Goal: Information Seeking & Learning: Check status

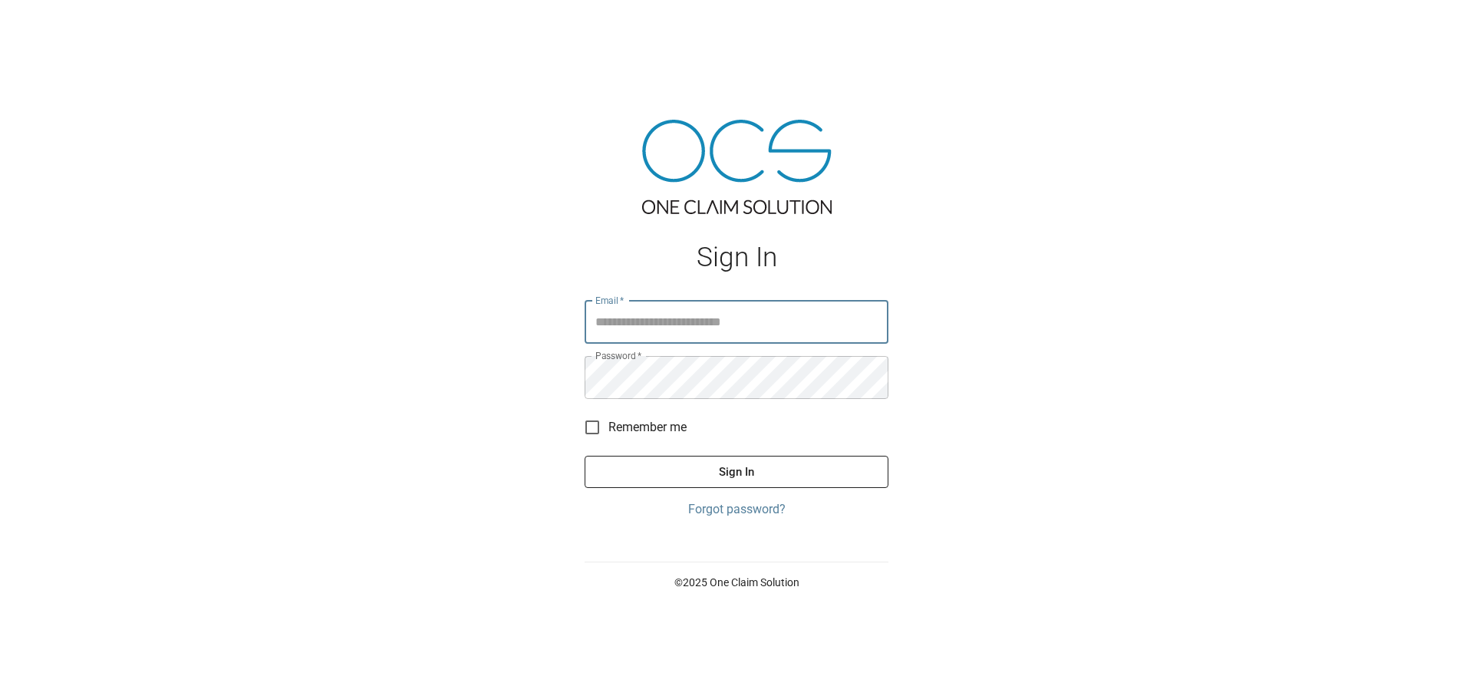
type input "**********"
click at [696, 468] on button "Sign In" at bounding box center [737, 472] width 304 height 32
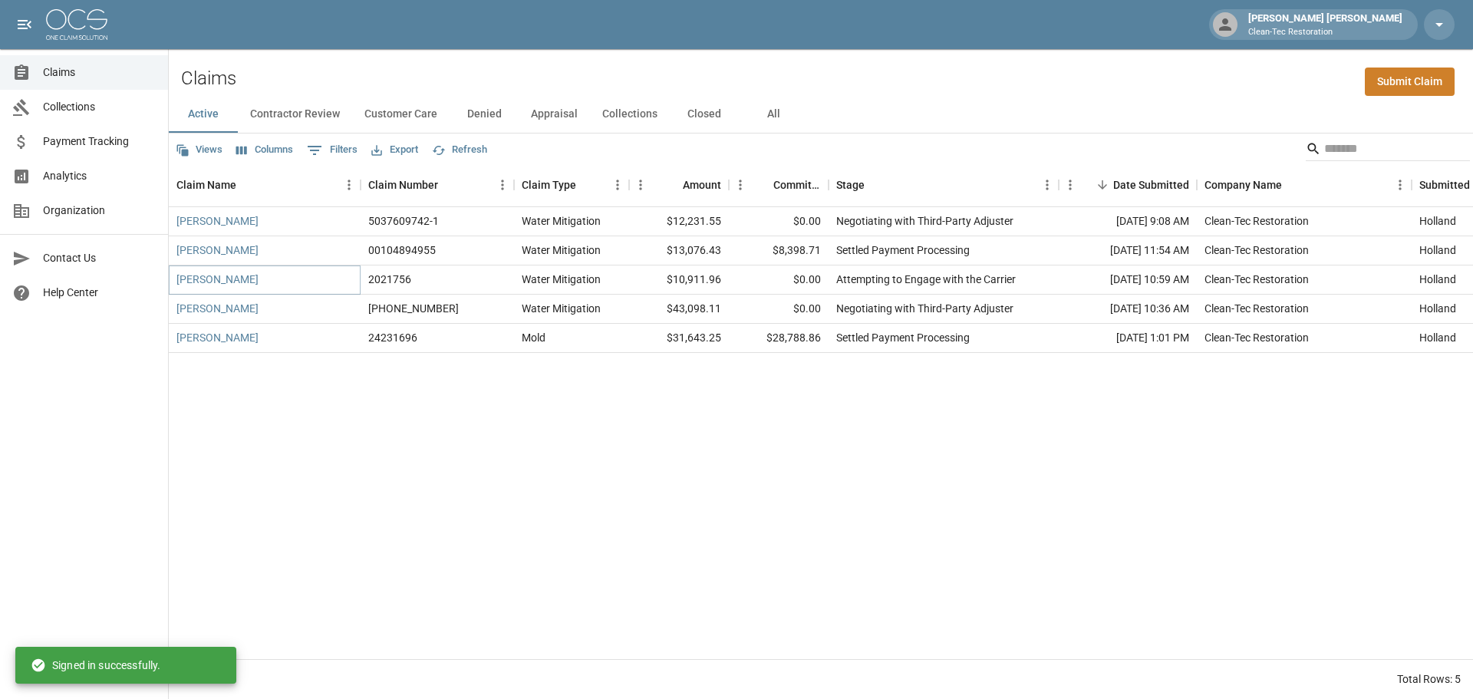
click at [207, 275] on link "[PERSON_NAME]" at bounding box center [217, 279] width 82 height 15
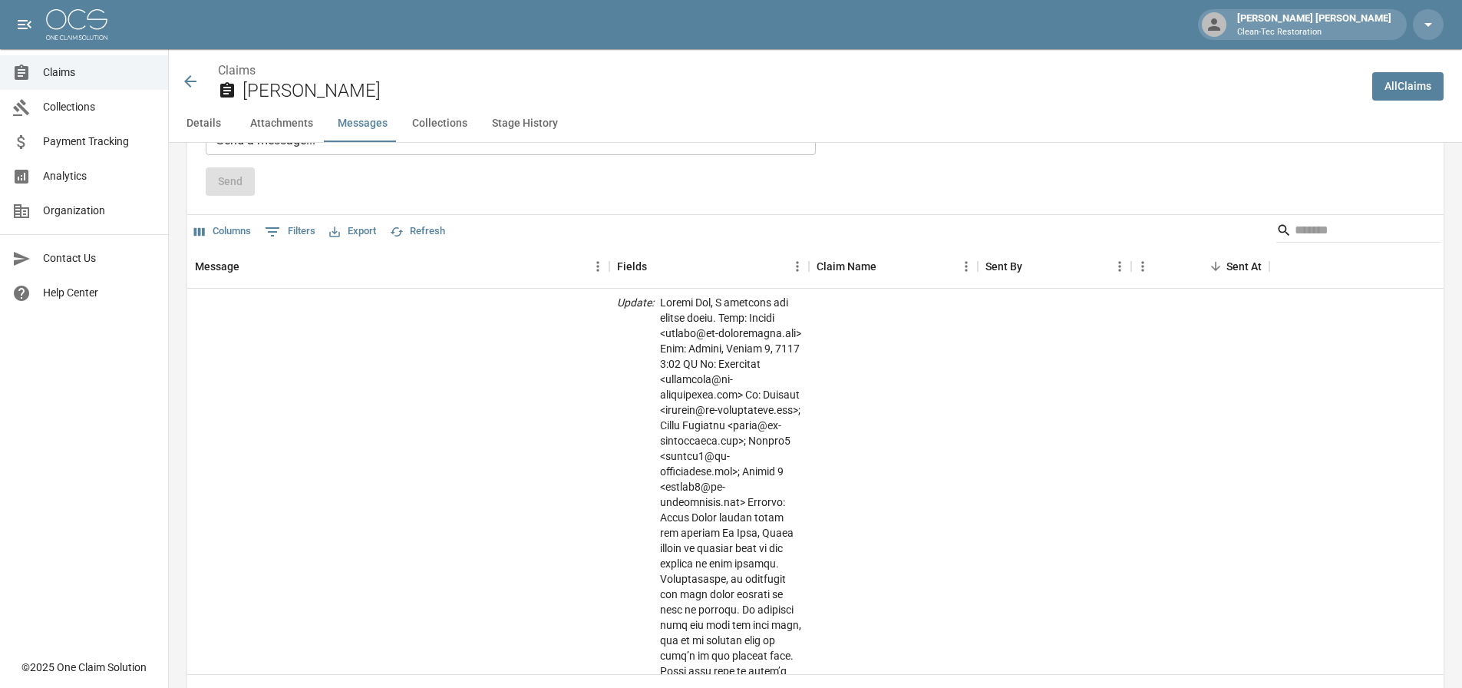
scroll to position [1458, 0]
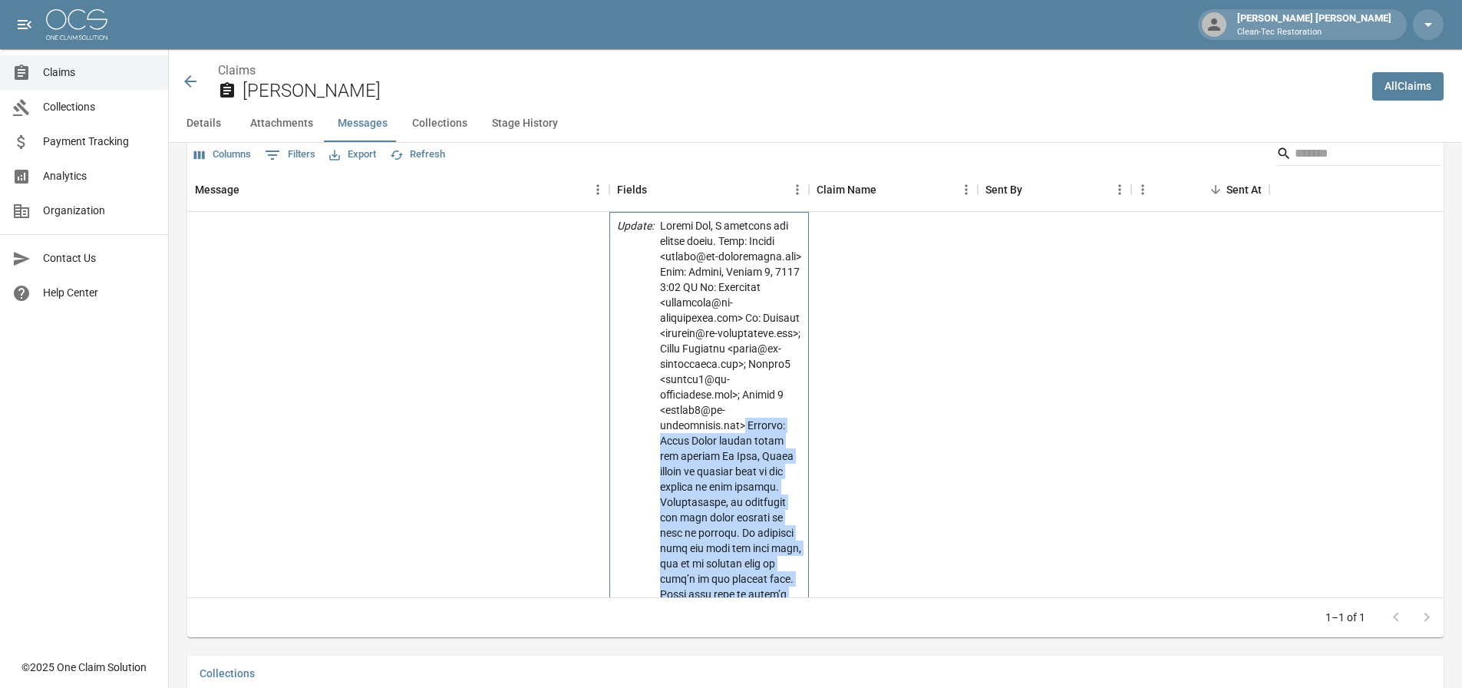
drag, startPoint x: 737, startPoint y: 435, endPoint x: 744, endPoint y: 600, distance: 165.1
click at [747, 610] on div "Columns 0 Filters Export Refresh Message Fields Claim Name Sent By Sent At I ha…" at bounding box center [815, 387] width 1256 height 499
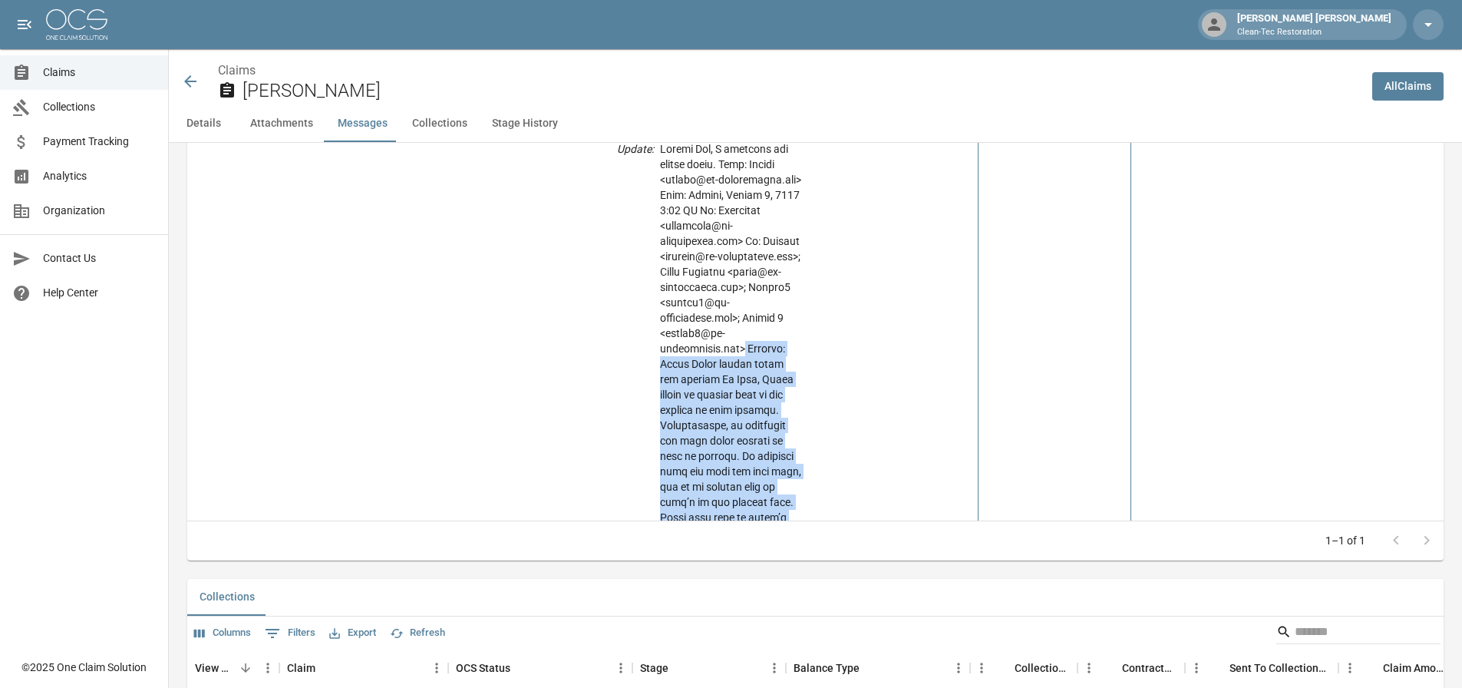
click at [983, 438] on div "[PERSON_NAME] [PERSON_NAME]" at bounding box center [1054, 617] width 153 height 965
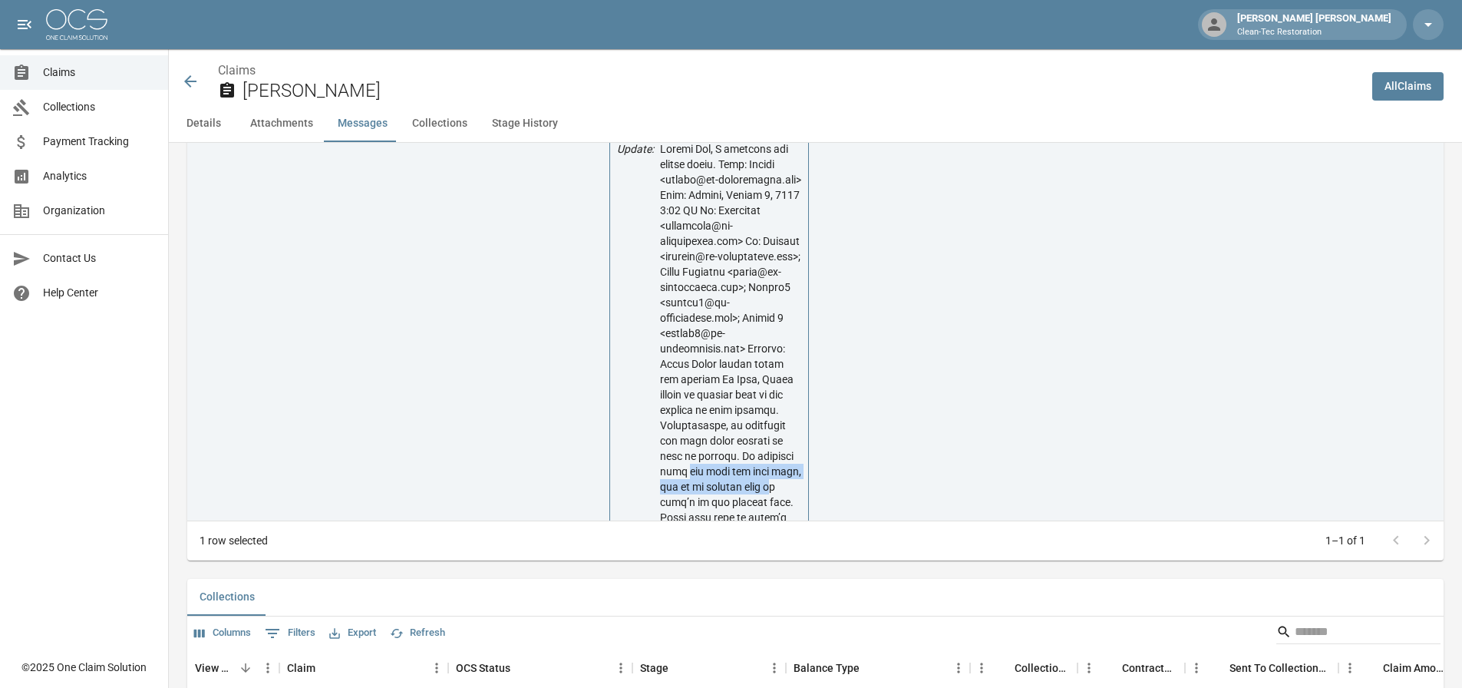
drag, startPoint x: 772, startPoint y: 506, endPoint x: 682, endPoint y: 493, distance: 90.6
click at [682, 493] on p at bounding box center [730, 617] width 141 height 952
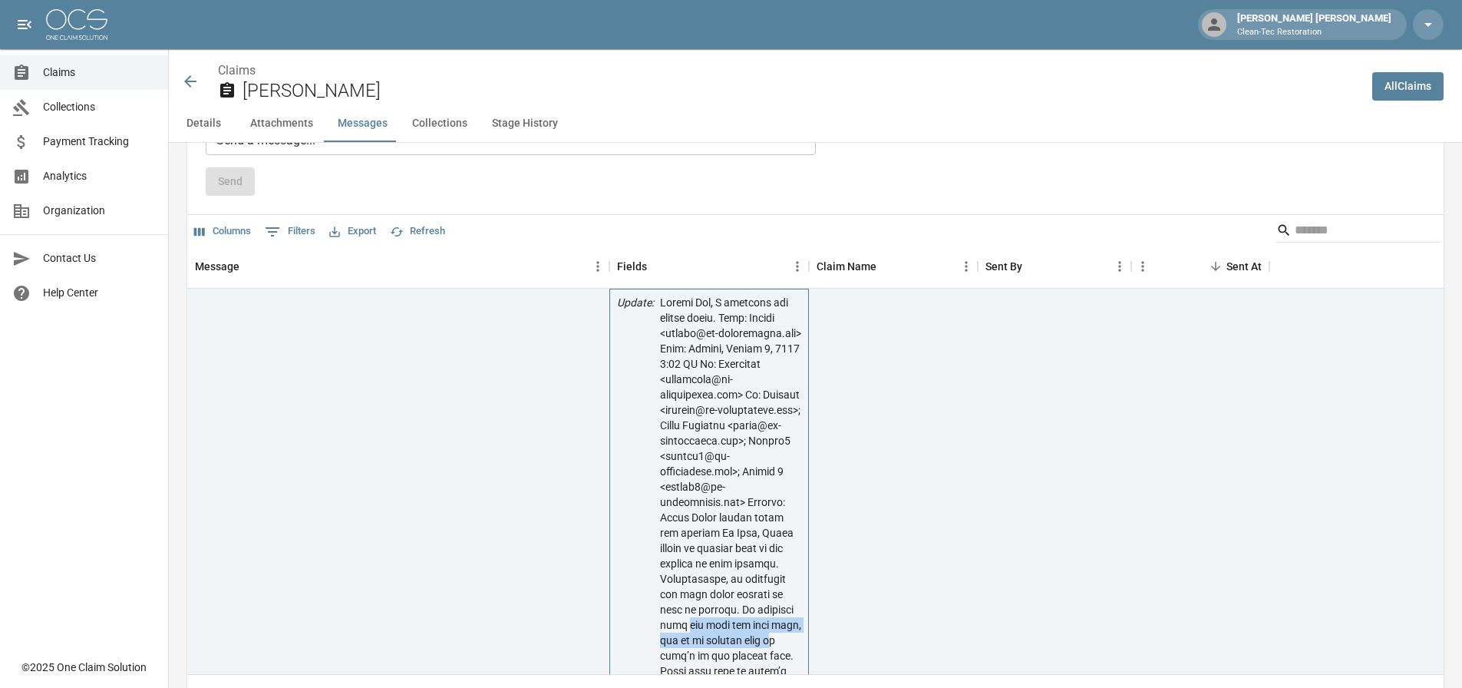
scroll to position [1458, 0]
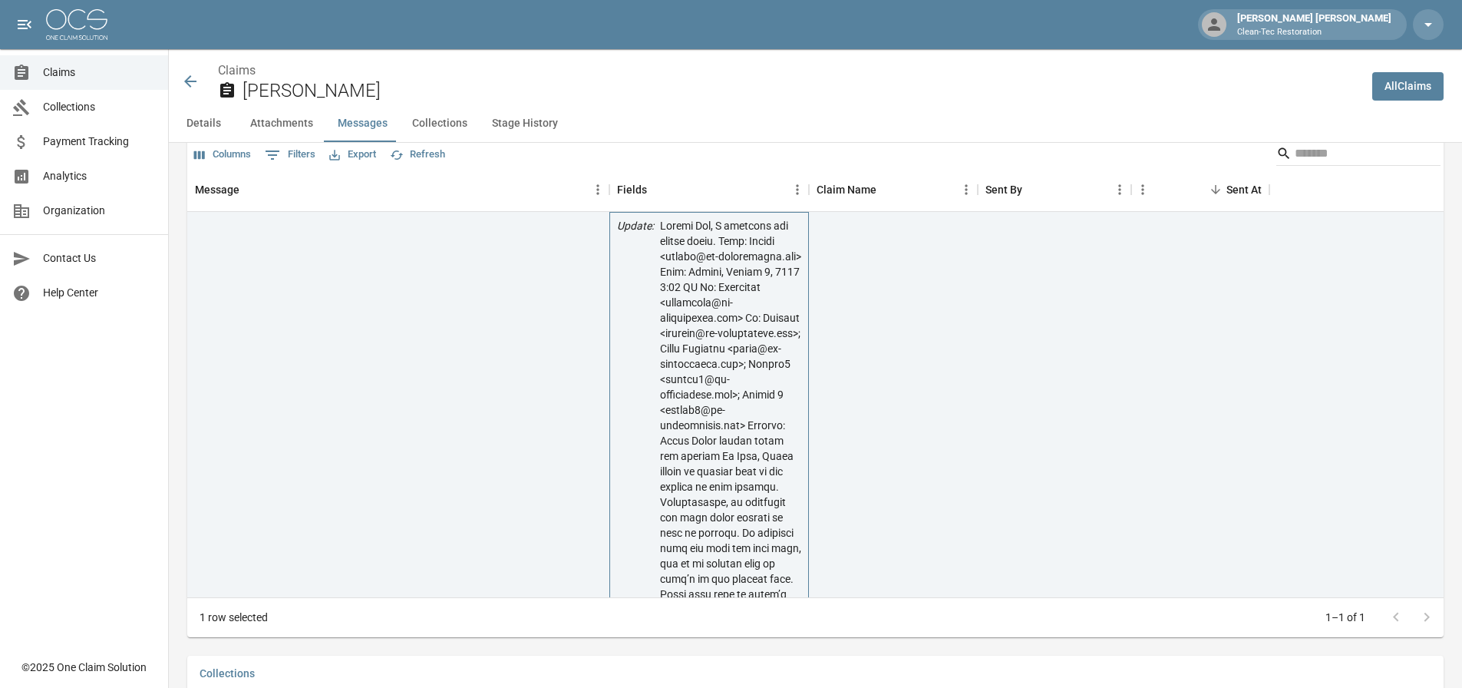
click at [720, 525] on p at bounding box center [730, 694] width 141 height 952
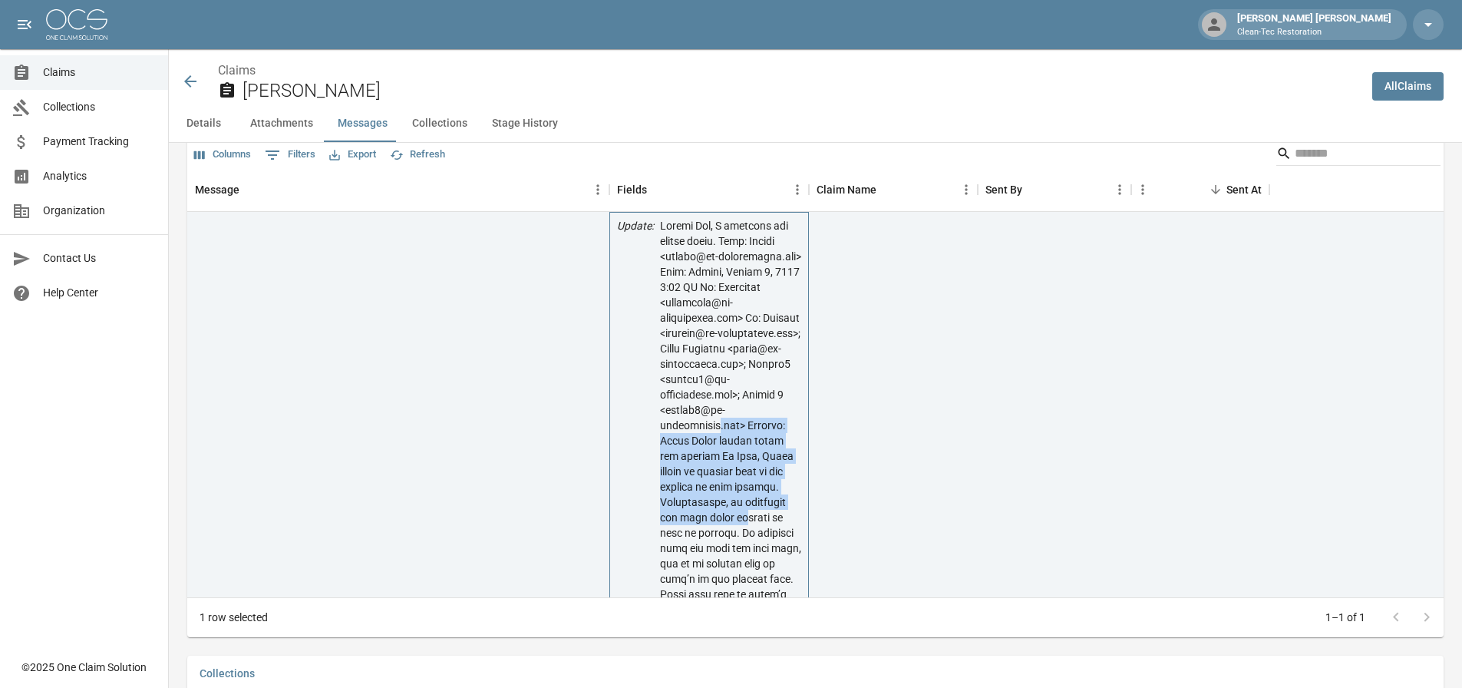
drag, startPoint x: 709, startPoint y: 445, endPoint x: 737, endPoint y: 523, distance: 83.0
click at [737, 526] on p at bounding box center [730, 694] width 141 height 952
click at [738, 512] on p at bounding box center [730, 694] width 141 height 952
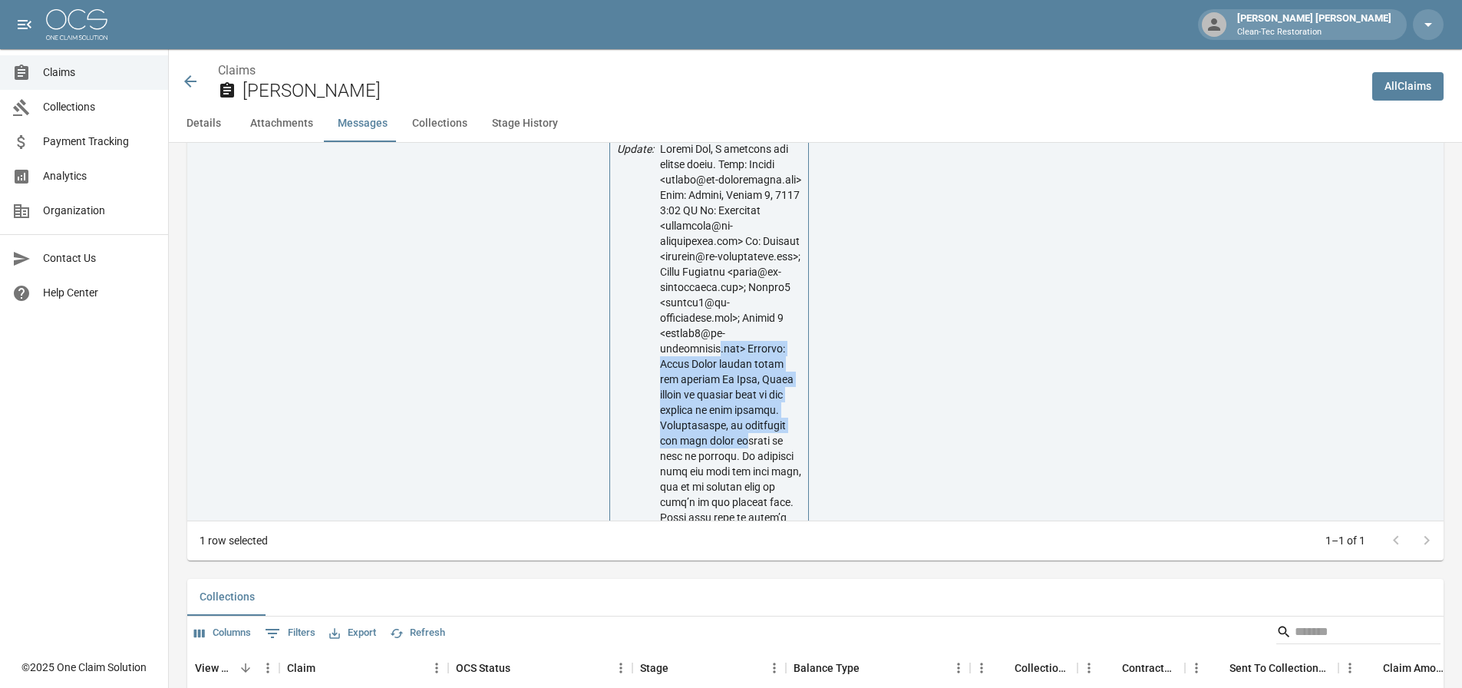
scroll to position [1612, 0]
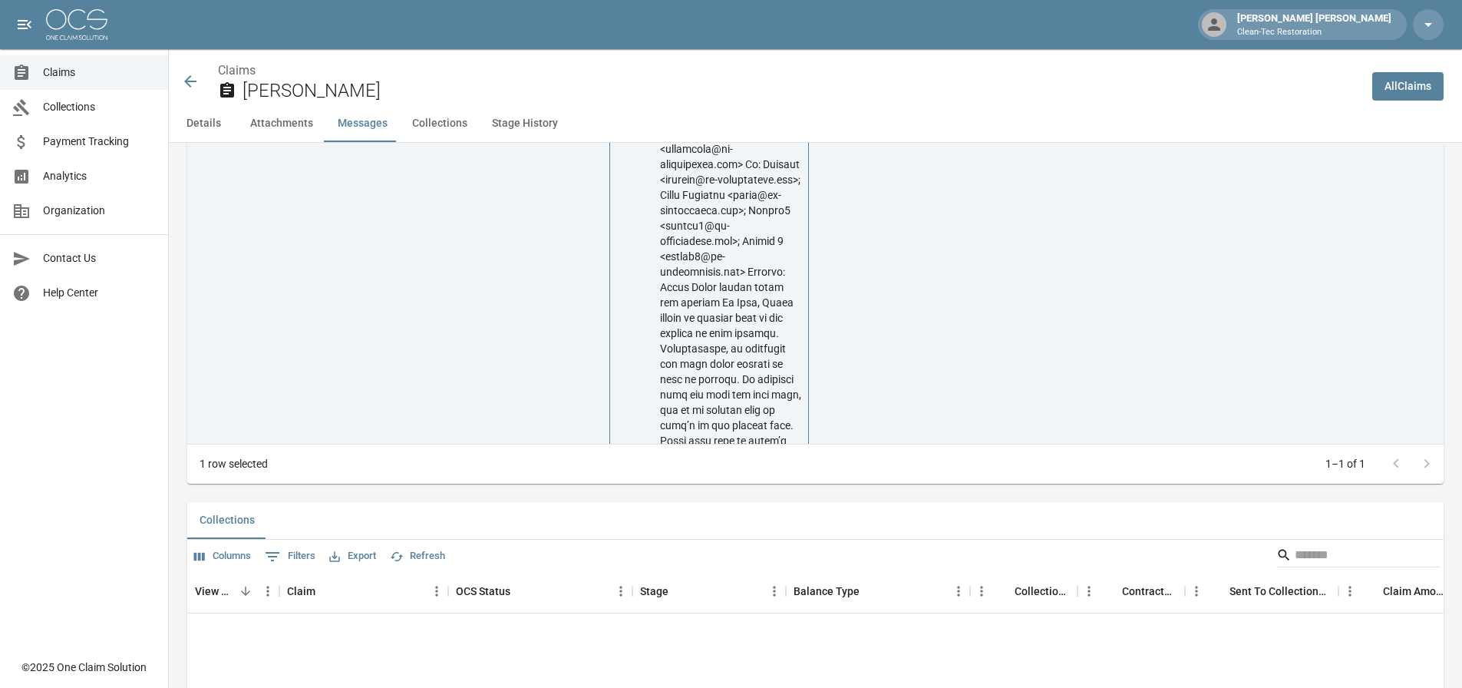
click at [768, 418] on p at bounding box center [730, 540] width 141 height 952
drag, startPoint x: 793, startPoint y: 438, endPoint x: 779, endPoint y: 434, distance: 15.3
click at [784, 435] on p at bounding box center [730, 540] width 141 height 952
